Goal: Find specific page/section: Find specific page/section

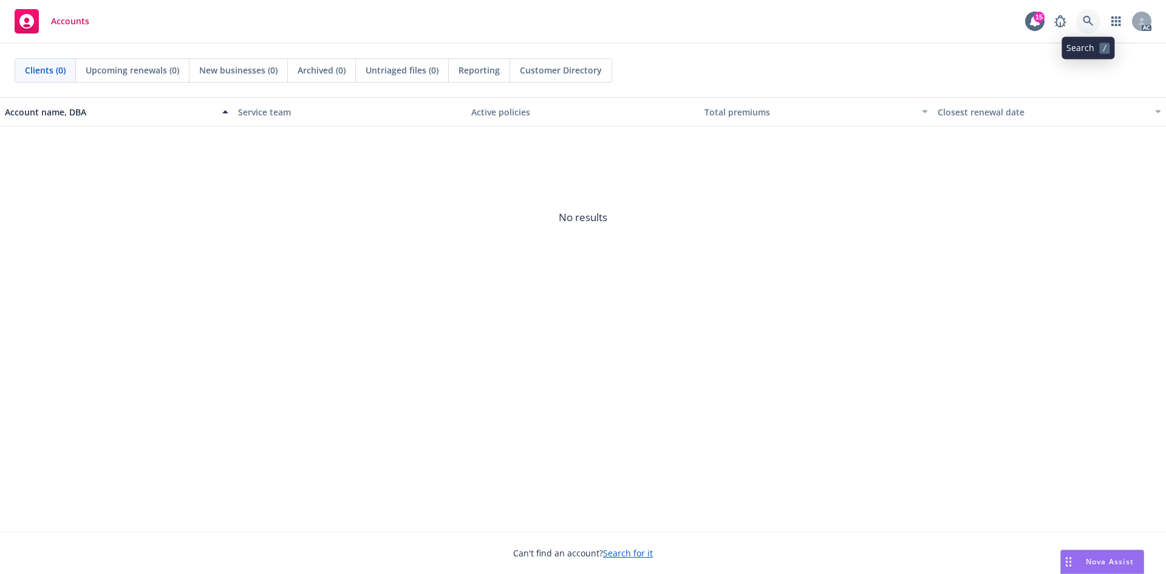
click at [1092, 16] on icon at bounding box center [1088, 21] width 11 height 11
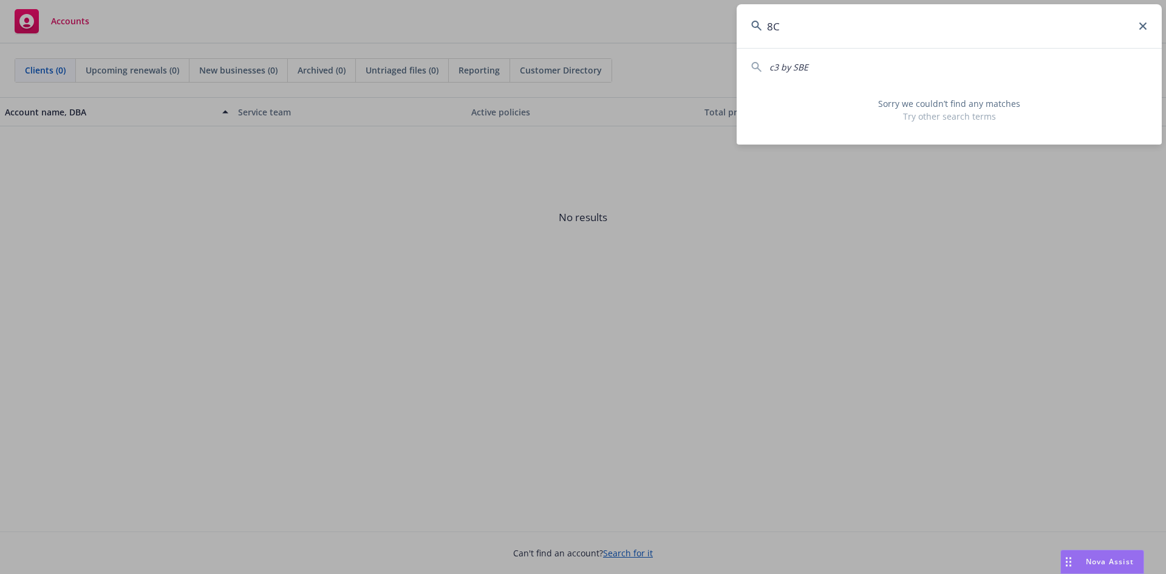
type input "8"
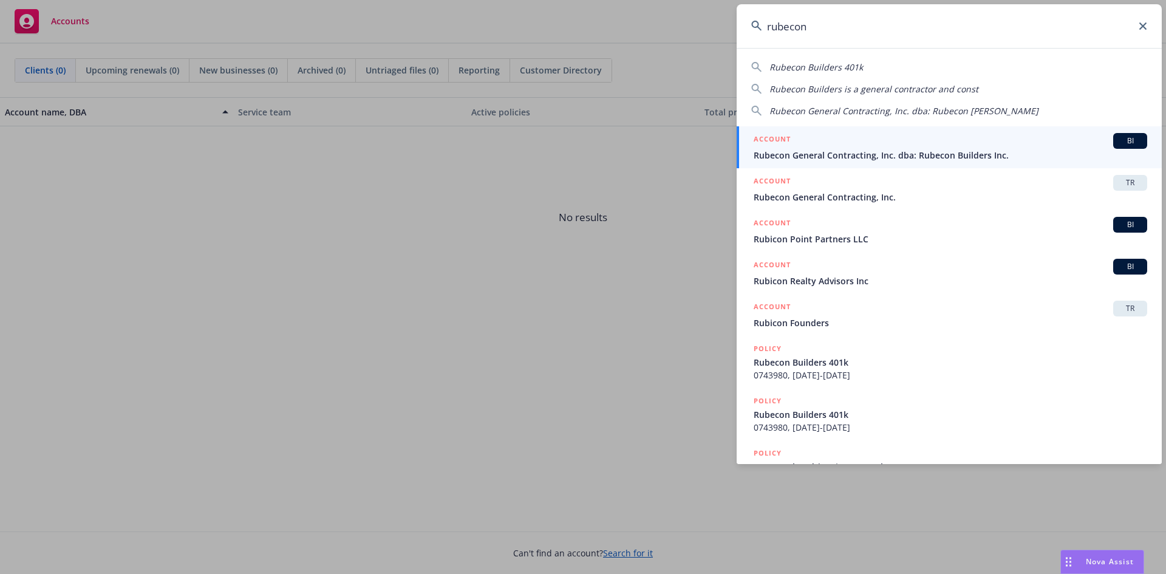
type input "rubecon"
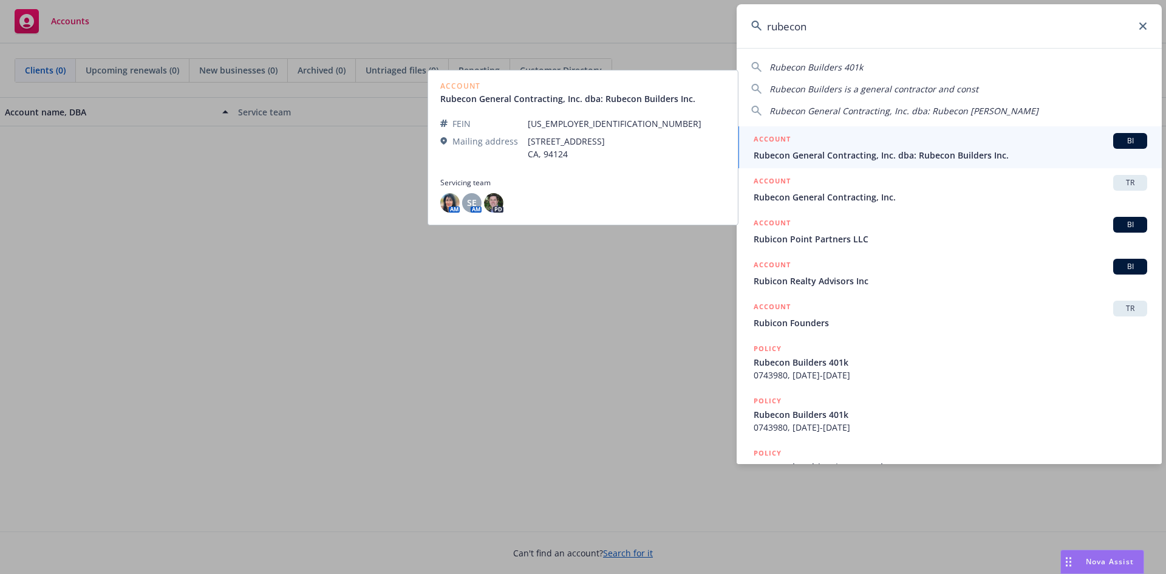
click at [870, 152] on span "Rubecon General Contracting, Inc. dba: Rubecon Builders Inc." at bounding box center [951, 155] width 394 height 13
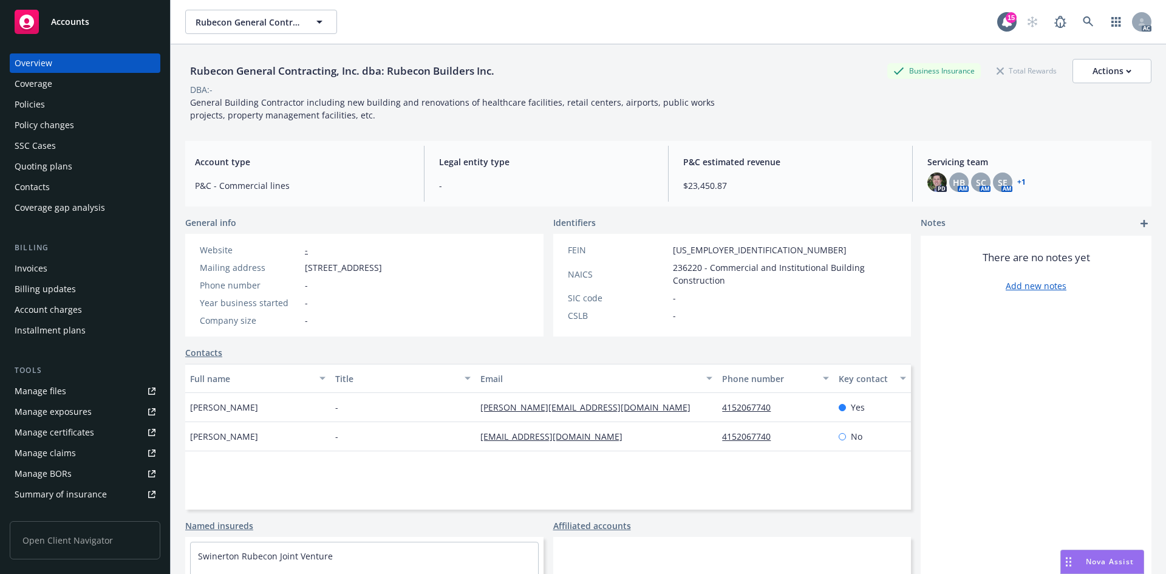
click at [37, 260] on div "Invoices" at bounding box center [31, 268] width 33 height 19
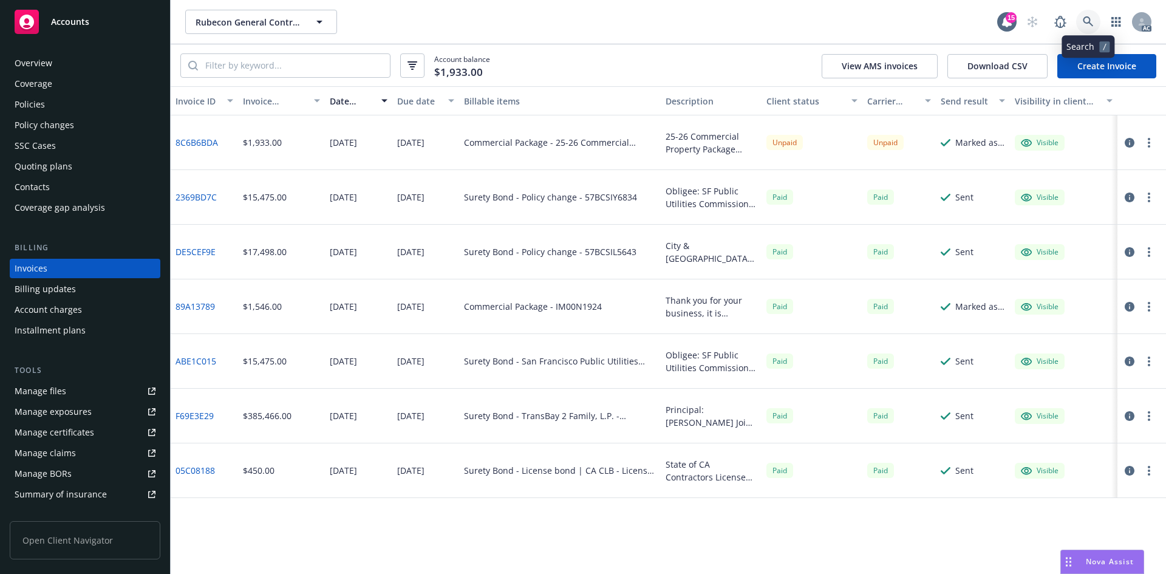
click at [1093, 20] on icon at bounding box center [1088, 21] width 11 height 11
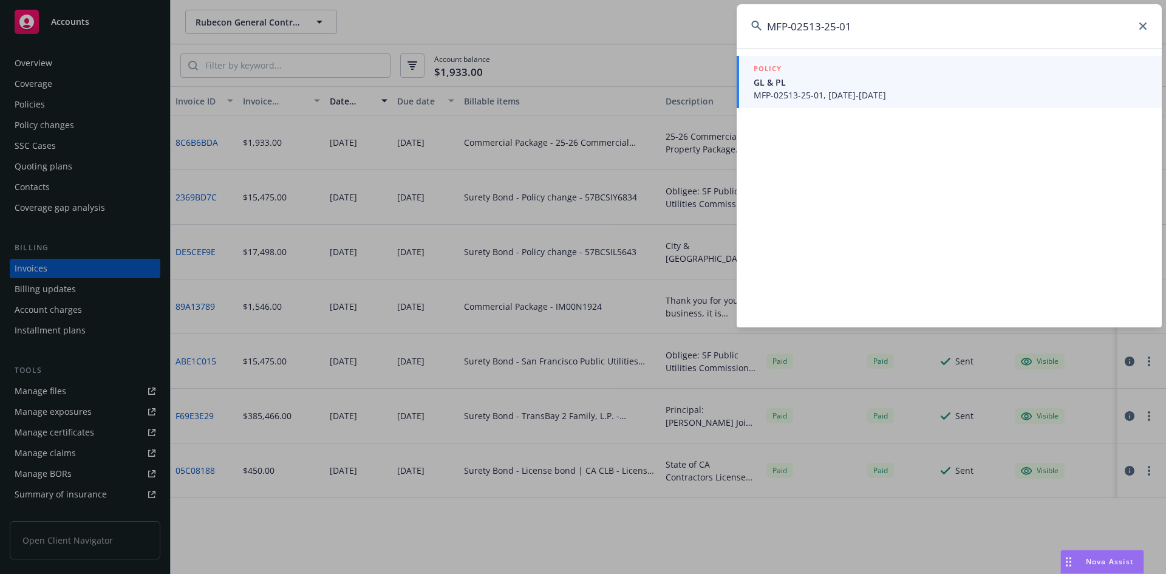
type input "MFP-02513-25-01"
click at [946, 80] on span "GL & PL" at bounding box center [951, 82] width 394 height 13
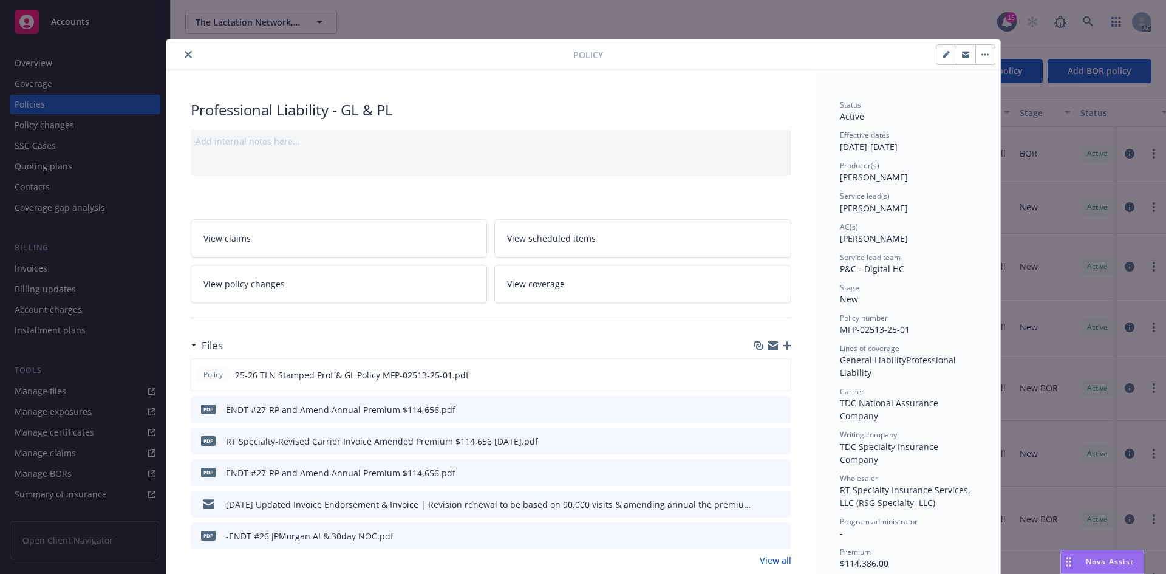
click at [181, 60] on button "close" at bounding box center [188, 54] width 15 height 15
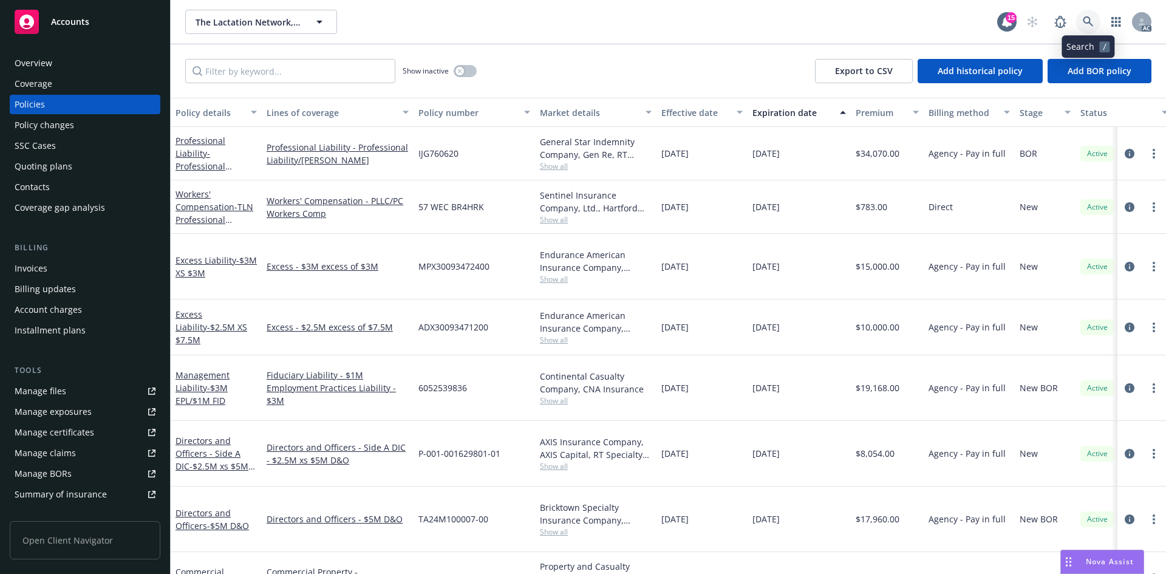
click at [1099, 24] on link at bounding box center [1088, 22] width 24 height 24
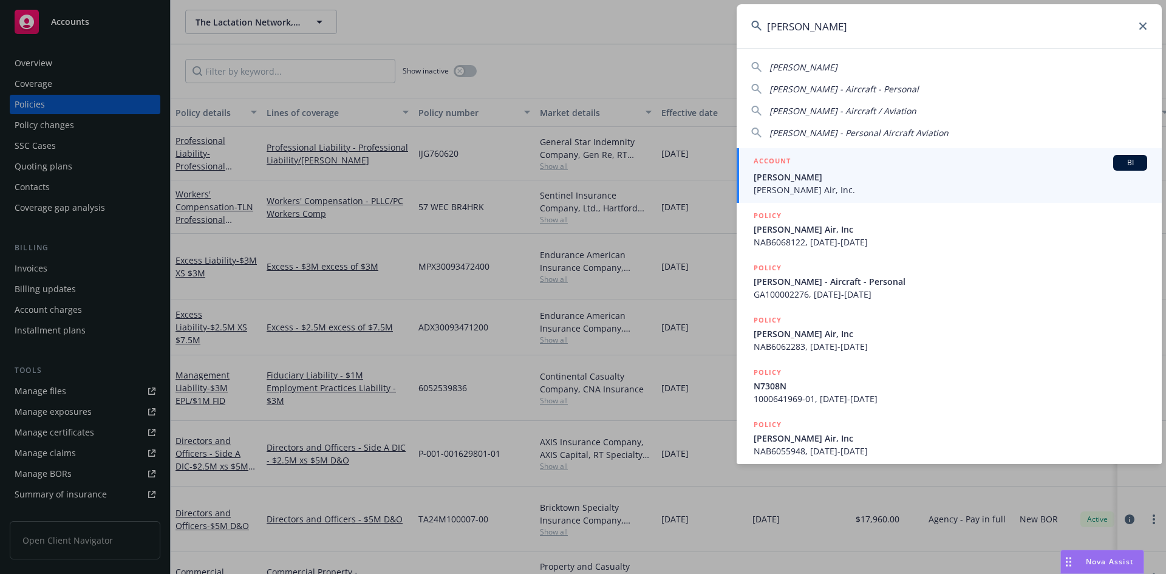
type input "[PERSON_NAME]"
click at [795, 186] on span "[PERSON_NAME] Air, Inc." at bounding box center [951, 189] width 394 height 13
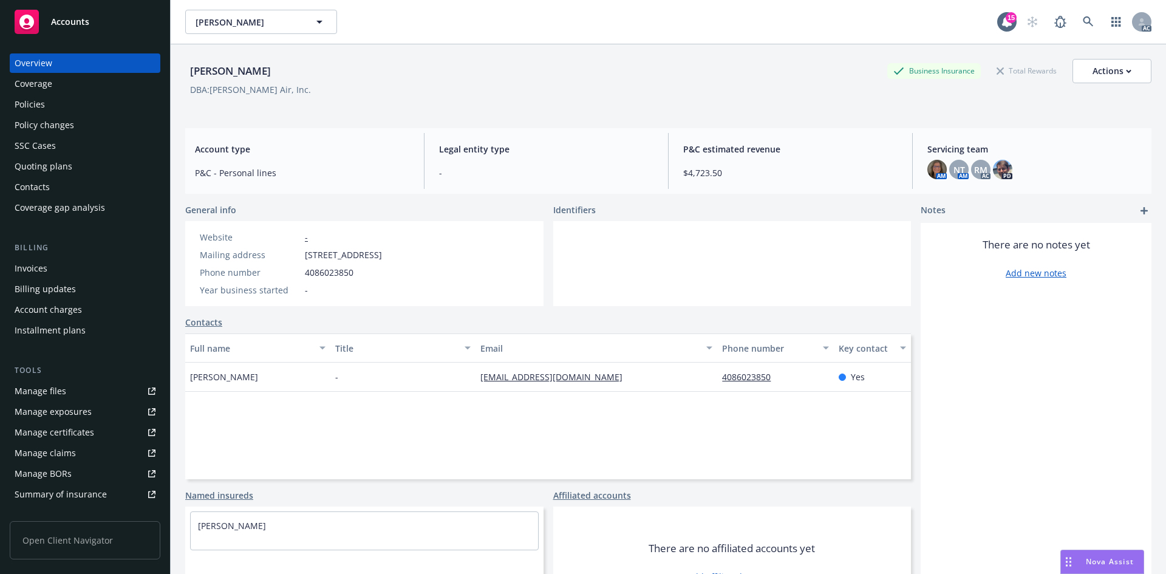
click at [44, 256] on div "Billing Invoices Billing updates Account charges Installment plans" at bounding box center [85, 291] width 151 height 98
click at [44, 261] on div "Invoices" at bounding box center [31, 268] width 33 height 19
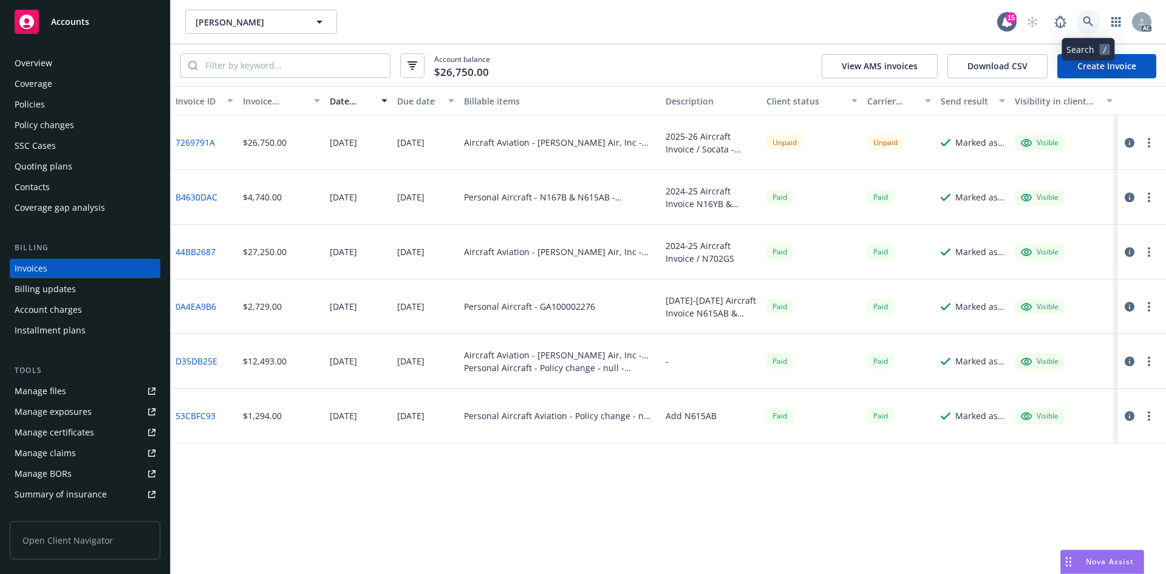
click at [1095, 26] on link at bounding box center [1088, 22] width 24 height 24
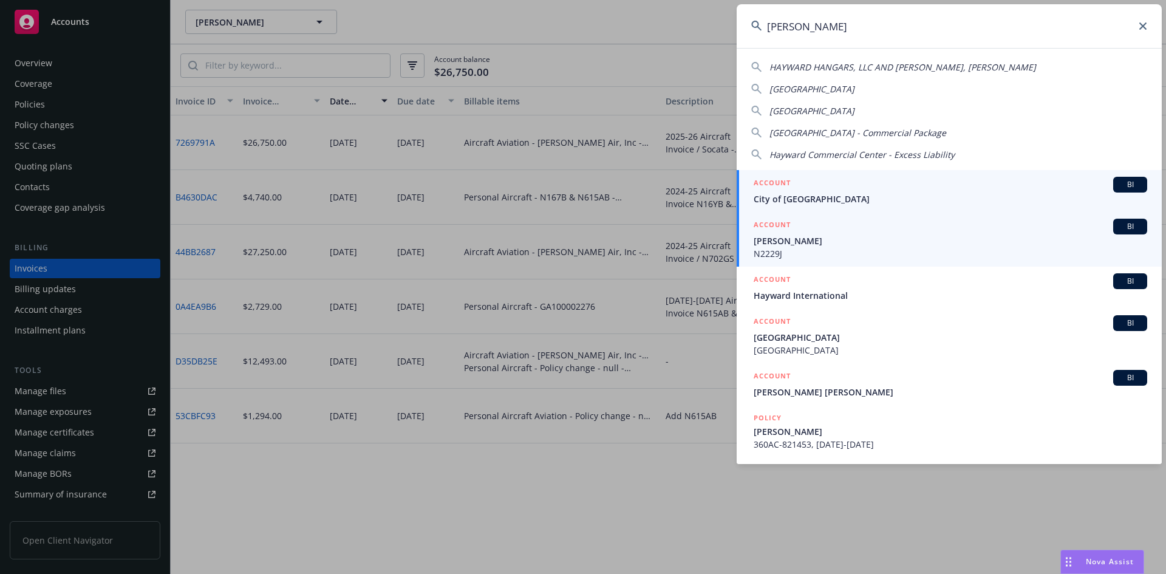
type input "[PERSON_NAME]"
click at [814, 239] on span "[PERSON_NAME]" at bounding box center [951, 240] width 394 height 13
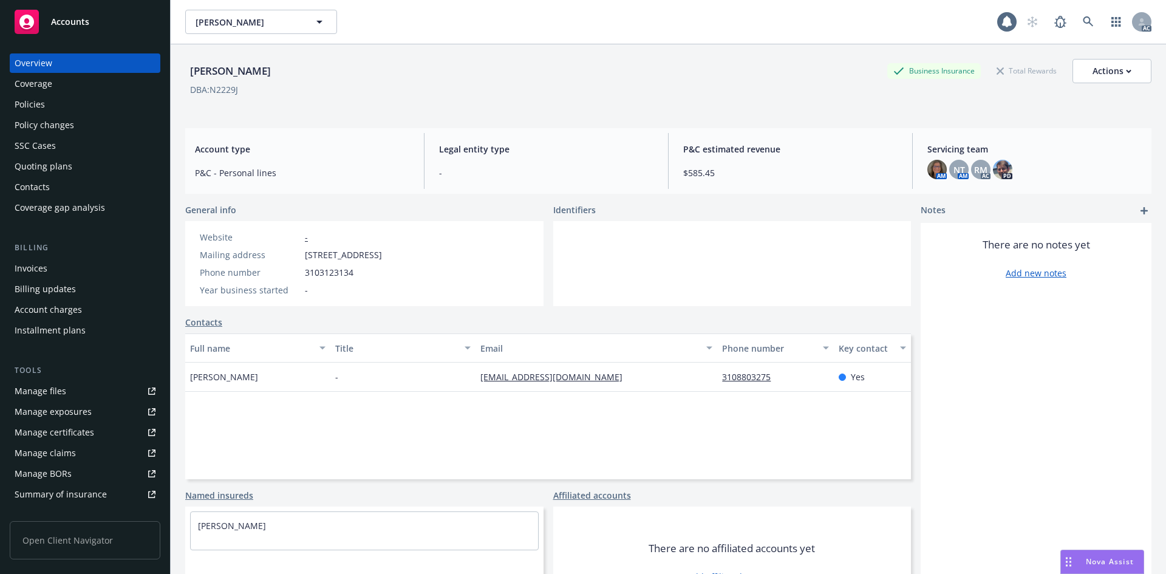
click at [90, 256] on div "Billing Invoices Billing updates Account charges Installment plans" at bounding box center [85, 291] width 151 height 98
click at [85, 265] on div "Invoices" at bounding box center [85, 268] width 141 height 19
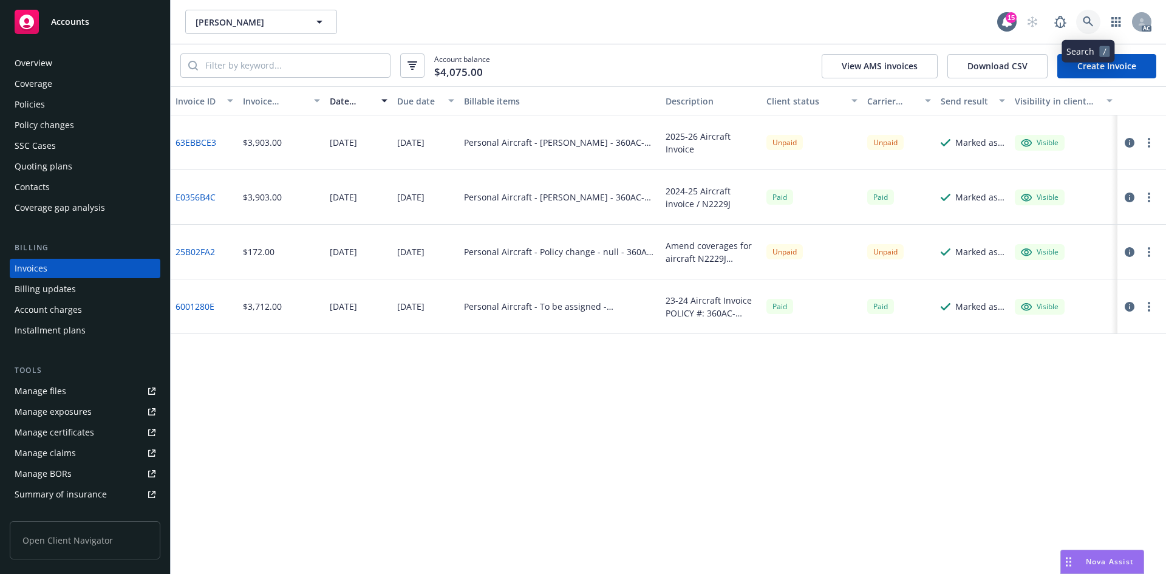
click at [1087, 21] on icon at bounding box center [1088, 21] width 11 height 11
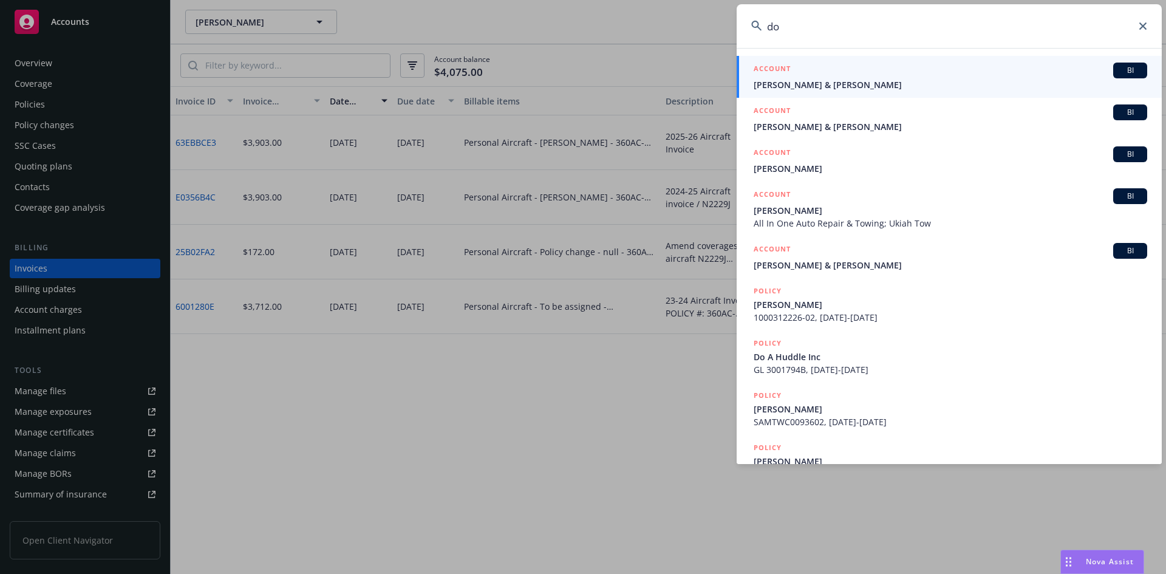
type input "d"
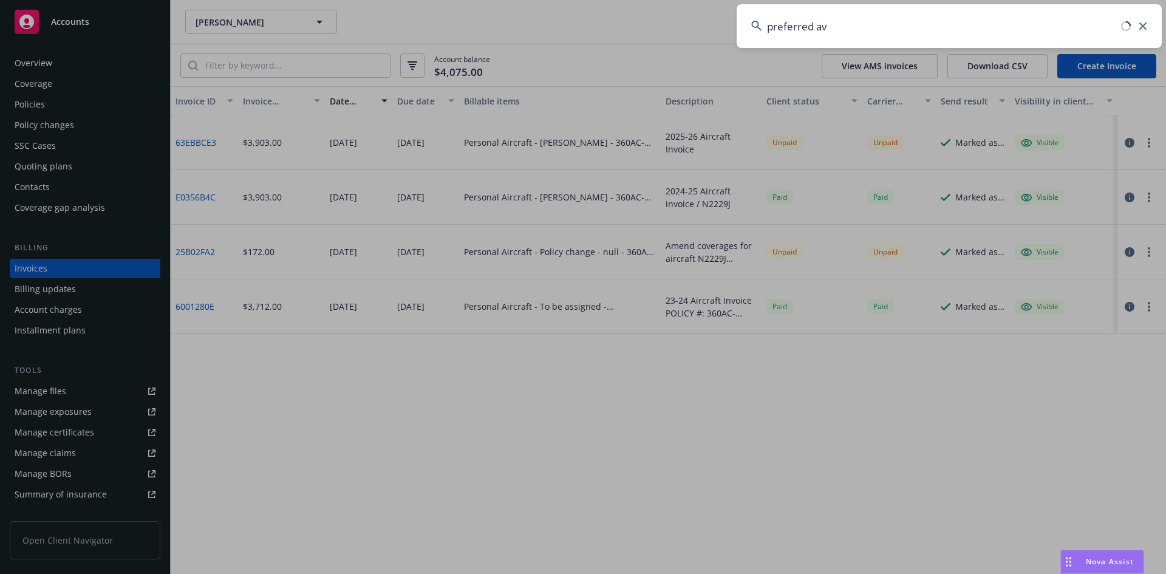
click at [846, 27] on input "preferred av" at bounding box center [949, 26] width 425 height 44
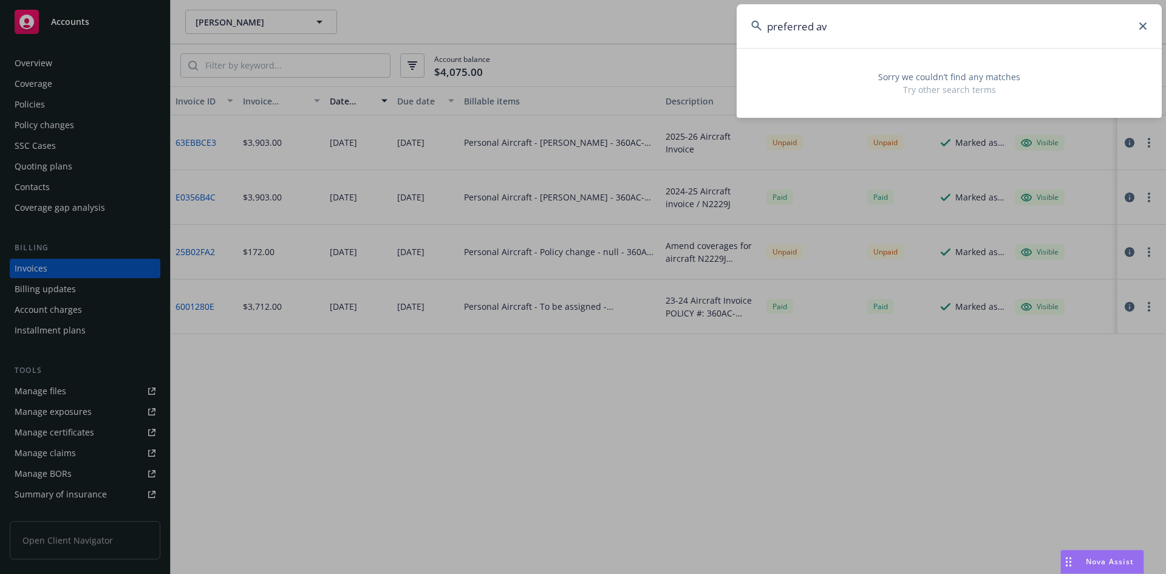
click at [846, 27] on input "preferred av" at bounding box center [949, 26] width 425 height 44
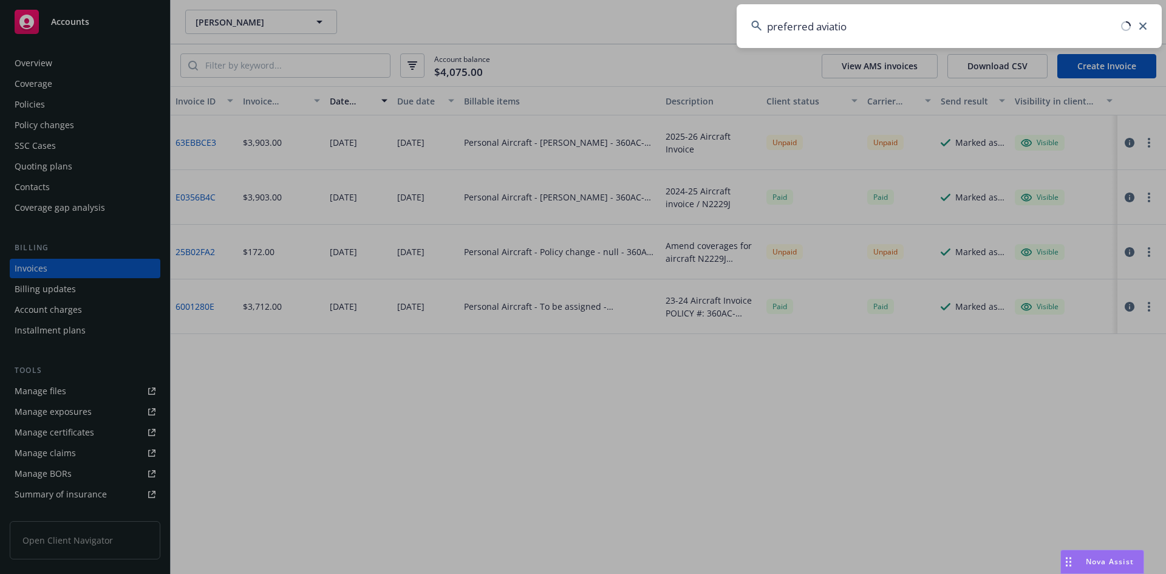
type input "preferred aviation"
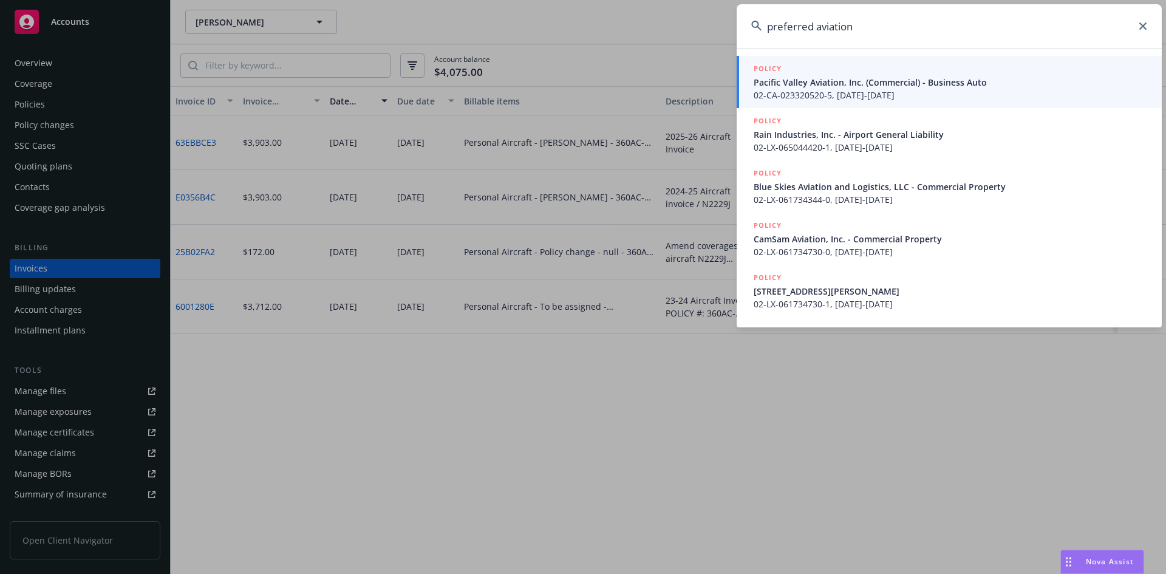
click at [864, 32] on input "preferred aviation" at bounding box center [949, 26] width 425 height 44
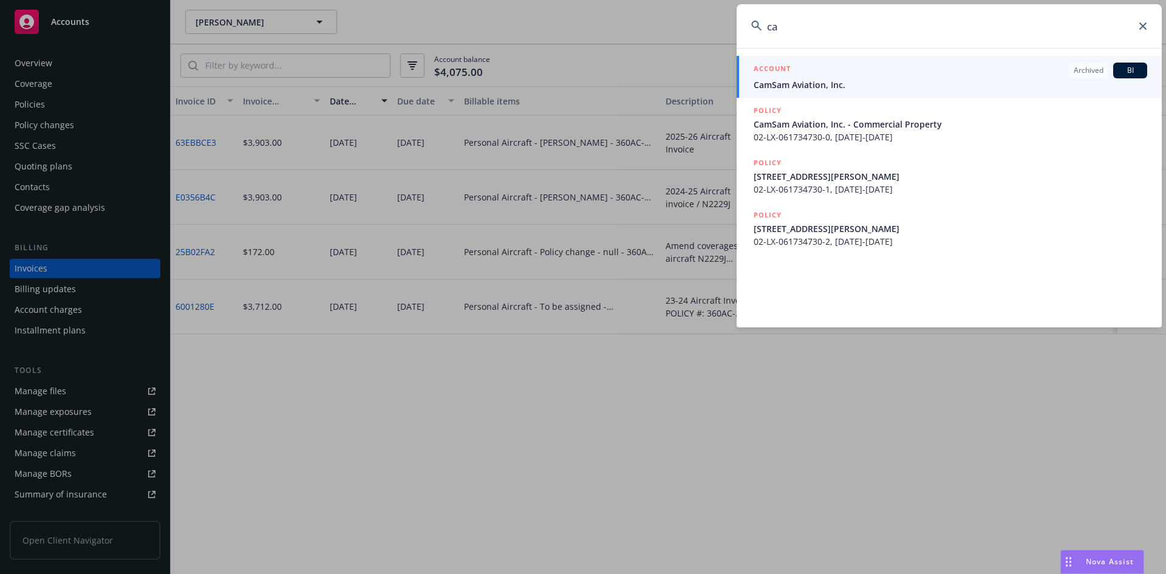
type input "c"
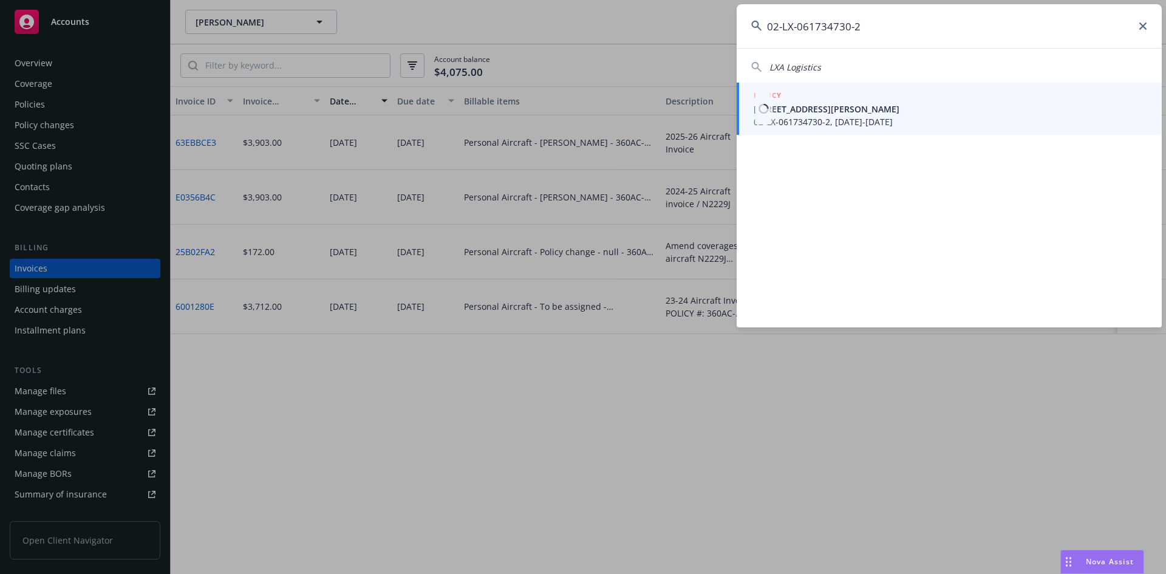
type input "02-LX-061734730-2"
click at [870, 105] on span "[STREET_ADDRESS][PERSON_NAME]" at bounding box center [951, 109] width 394 height 13
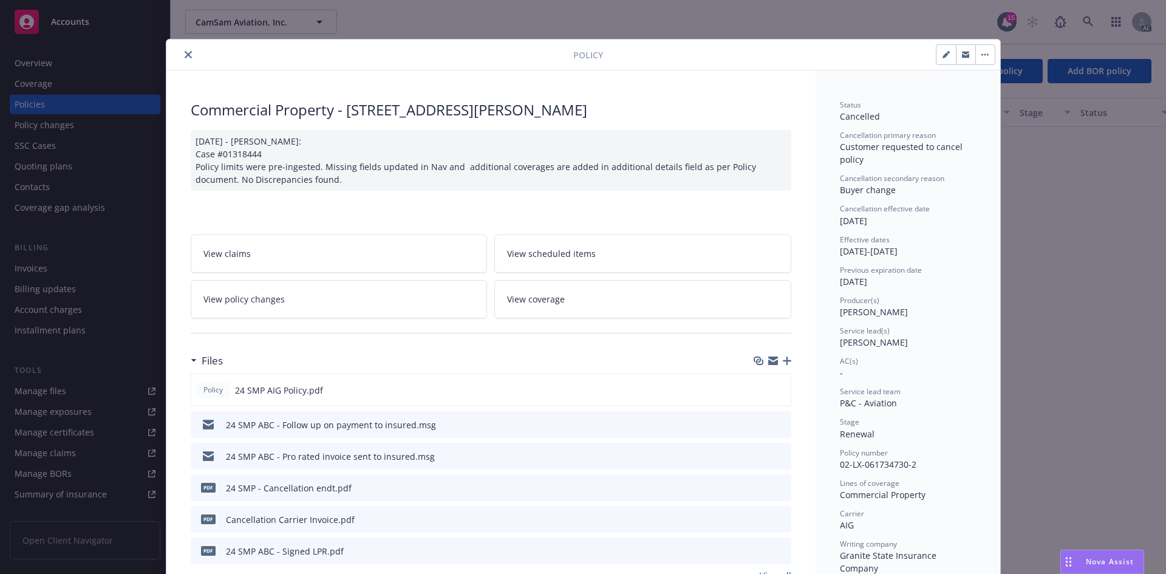
click at [181, 55] on button "close" at bounding box center [188, 54] width 15 height 15
